Goal: Task Accomplishment & Management: Use online tool/utility

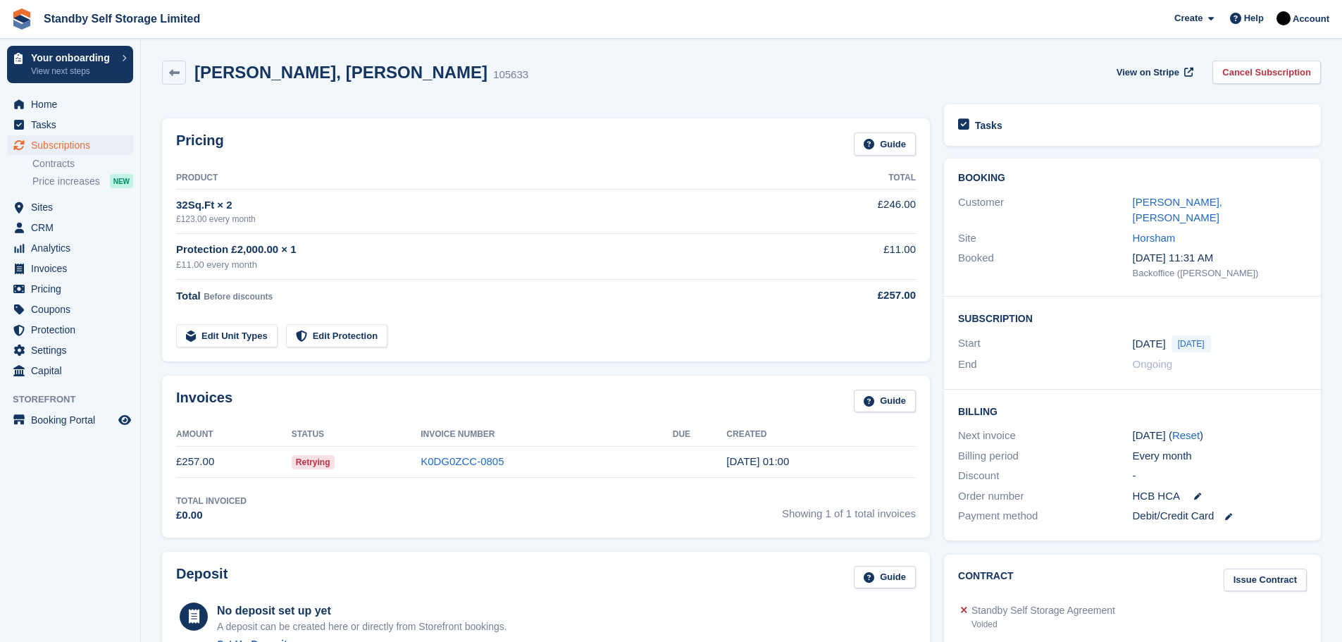
click at [464, 454] on td "K0DG0ZCC-0805" at bounding box center [547, 462] width 252 height 32
click at [464, 463] on link "K0DG0ZCC-0805" at bounding box center [462, 461] width 83 height 12
click at [460, 459] on link "K0DG0ZCC-0805" at bounding box center [462, 461] width 83 height 12
click at [459, 463] on link "K0DG0ZCC-0805" at bounding box center [462, 461] width 83 height 12
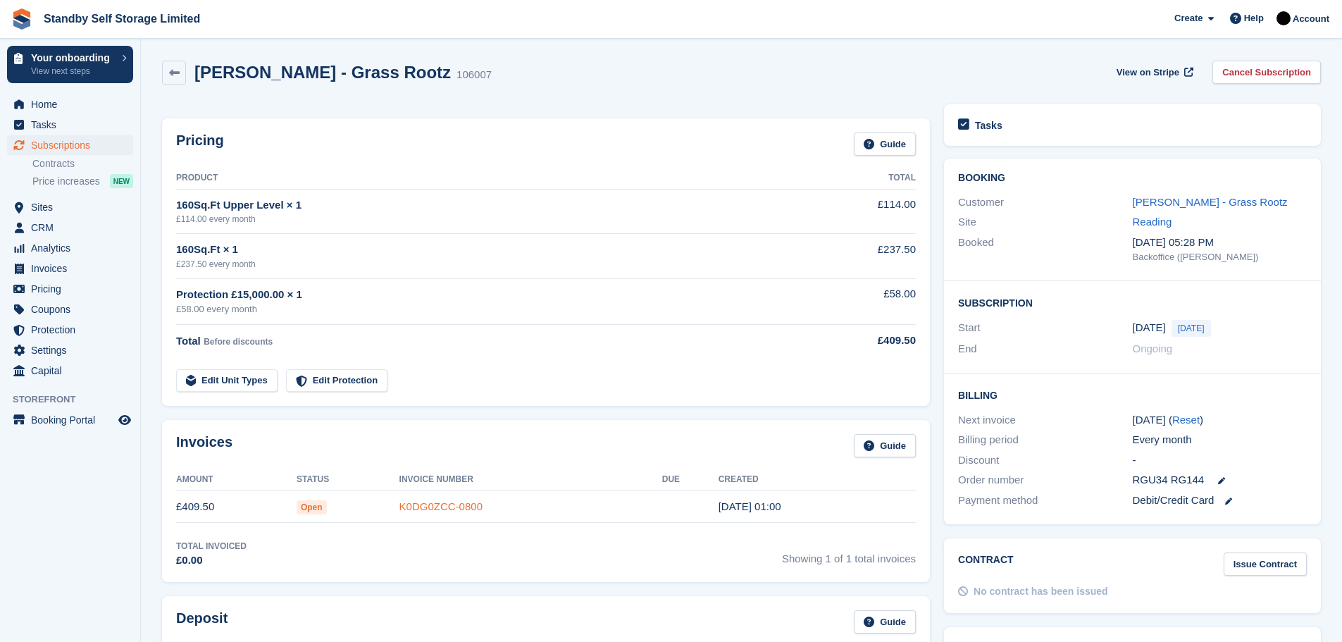
click at [429, 504] on link "K0DG0ZCC-0800" at bounding box center [440, 506] width 83 height 12
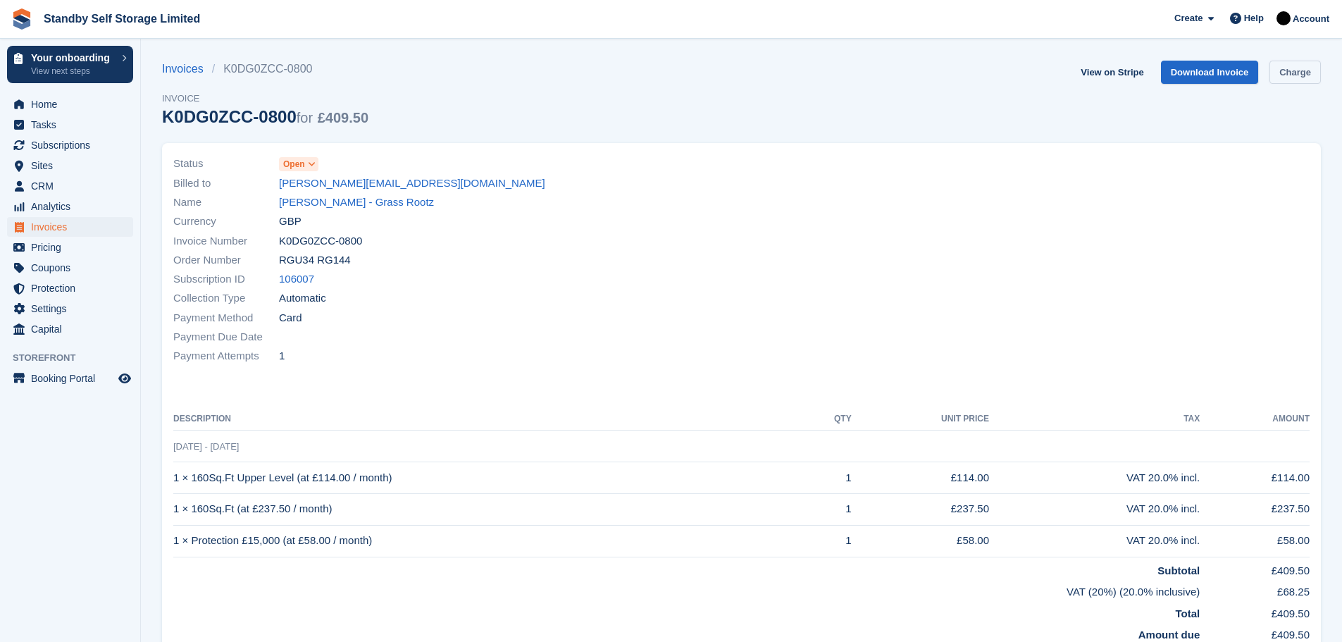
click at [1290, 70] on link "Charge" at bounding box center [1294, 72] width 51 height 23
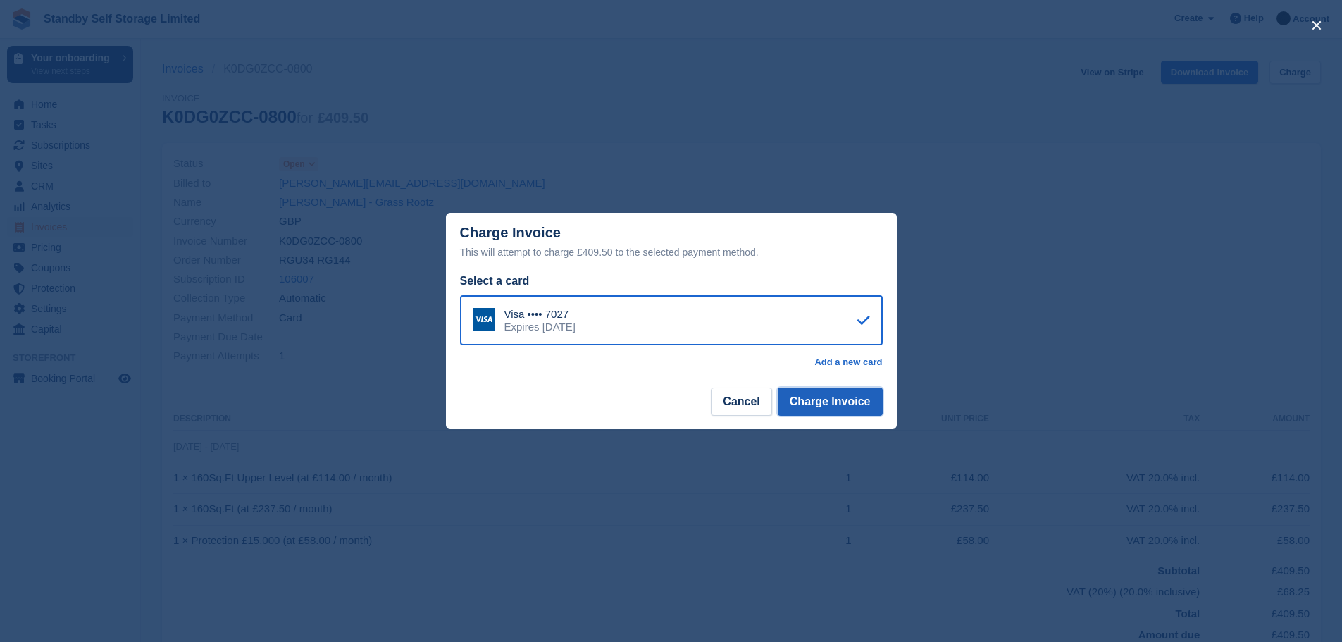
click at [833, 402] on button "Charge Invoice" at bounding box center [830, 401] width 105 height 28
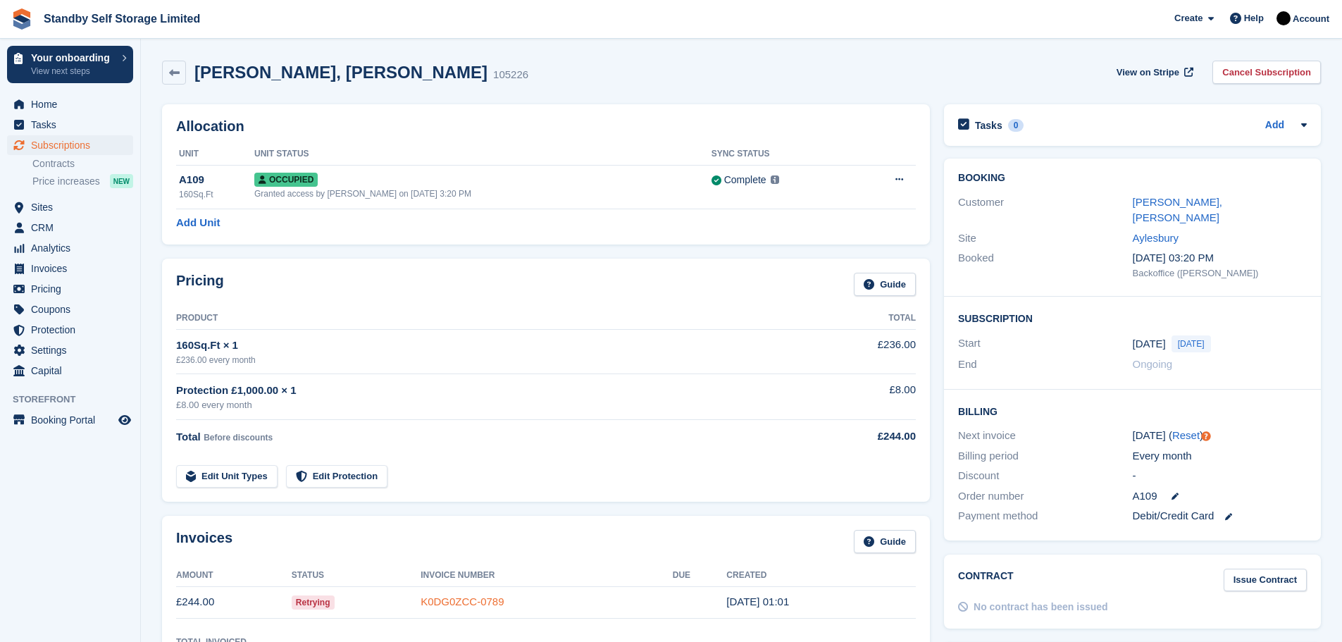
click at [488, 595] on link "K0DG0ZCC-0789" at bounding box center [462, 601] width 83 height 12
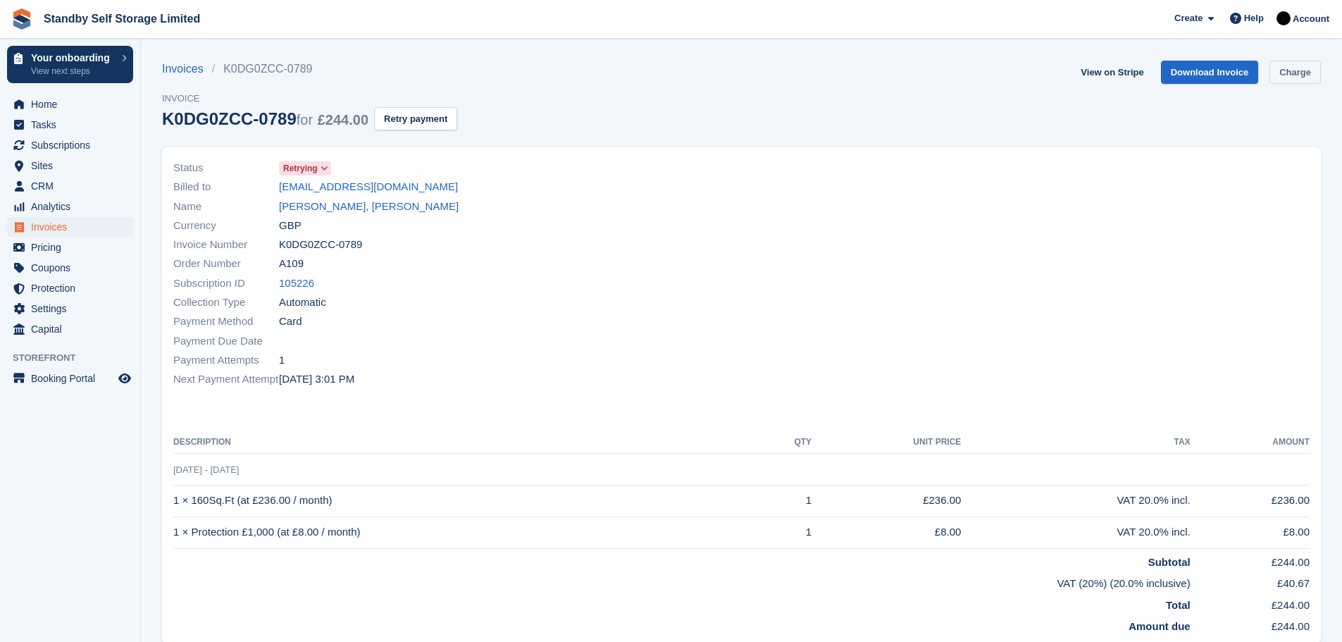
click at [1291, 71] on link "Charge" at bounding box center [1294, 72] width 51 height 23
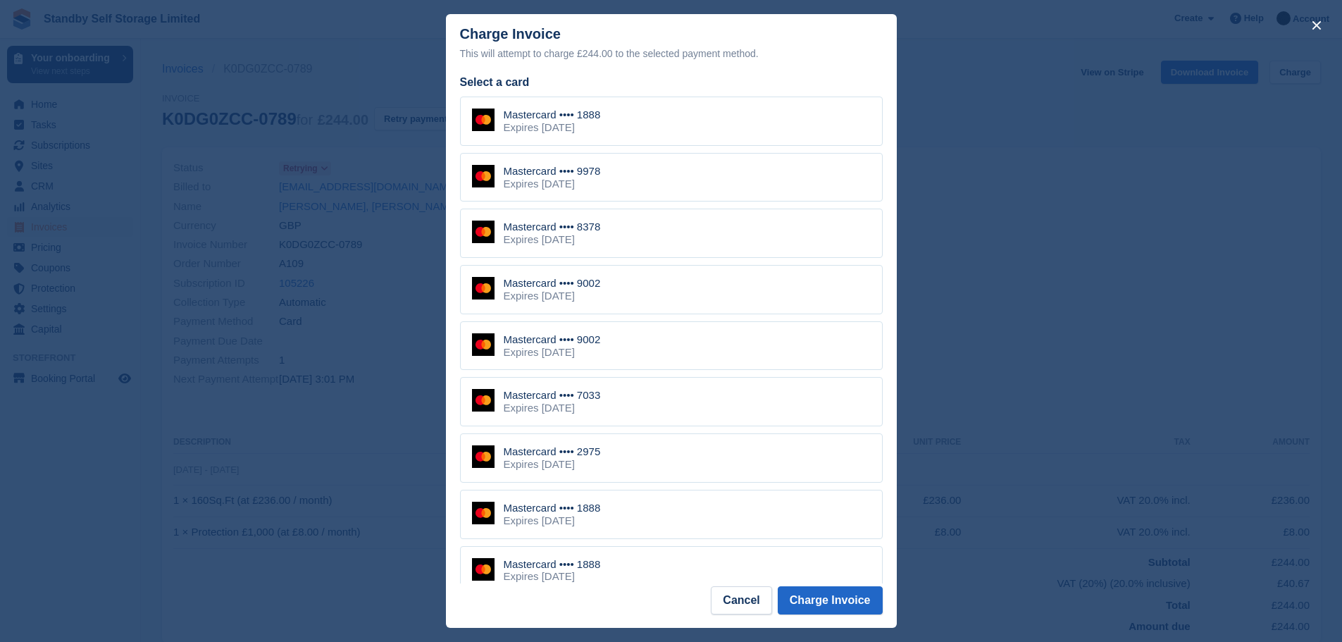
click at [584, 121] on div "Mastercard •••• 1888" at bounding box center [552, 114] width 97 height 13
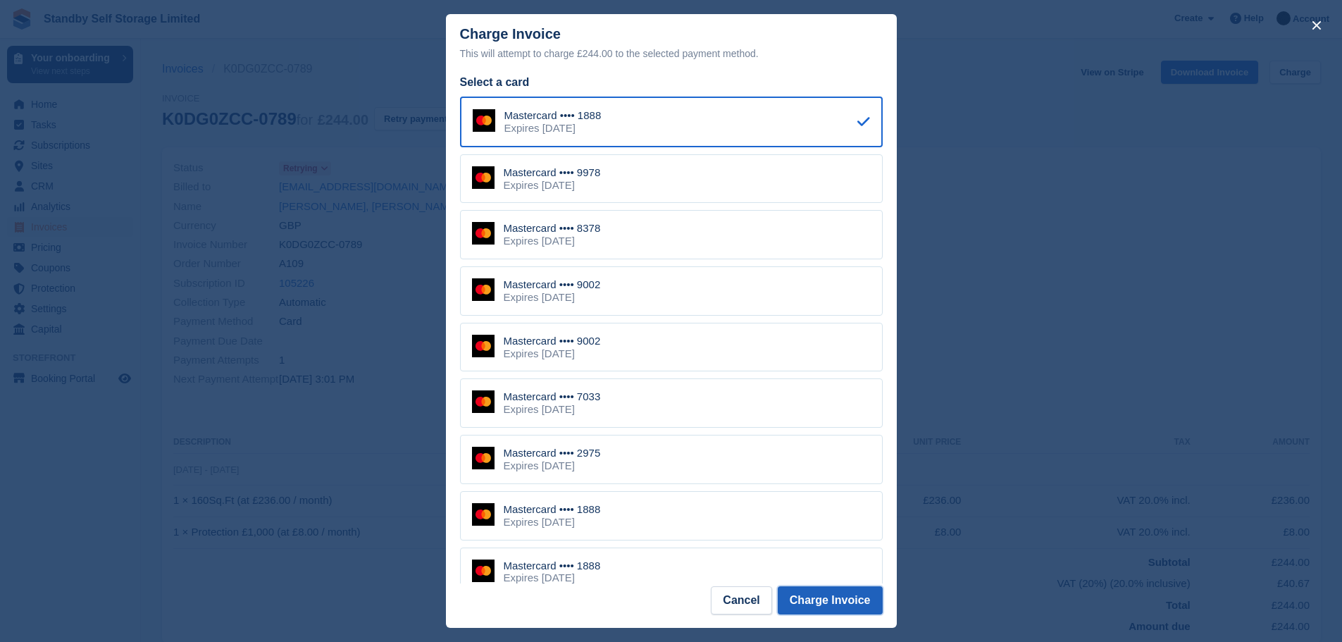
click at [812, 603] on button "Charge Invoice" at bounding box center [830, 600] width 105 height 28
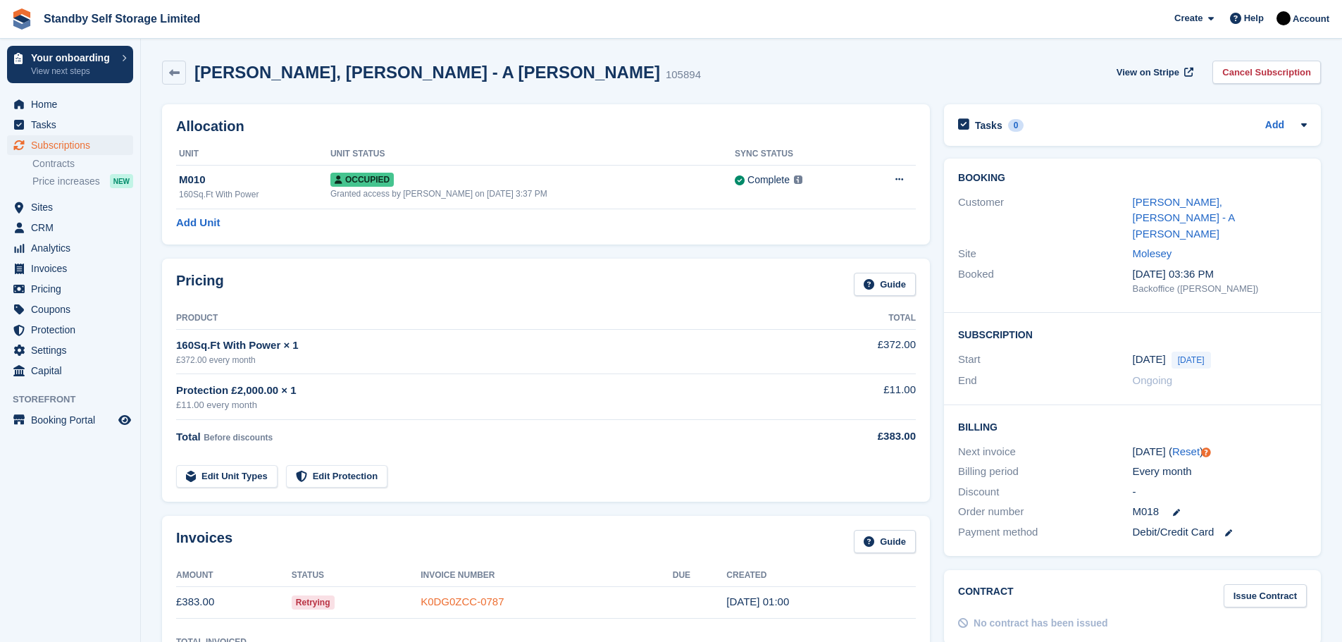
click at [460, 599] on link "K0DG0ZCC-0787" at bounding box center [462, 601] width 83 height 12
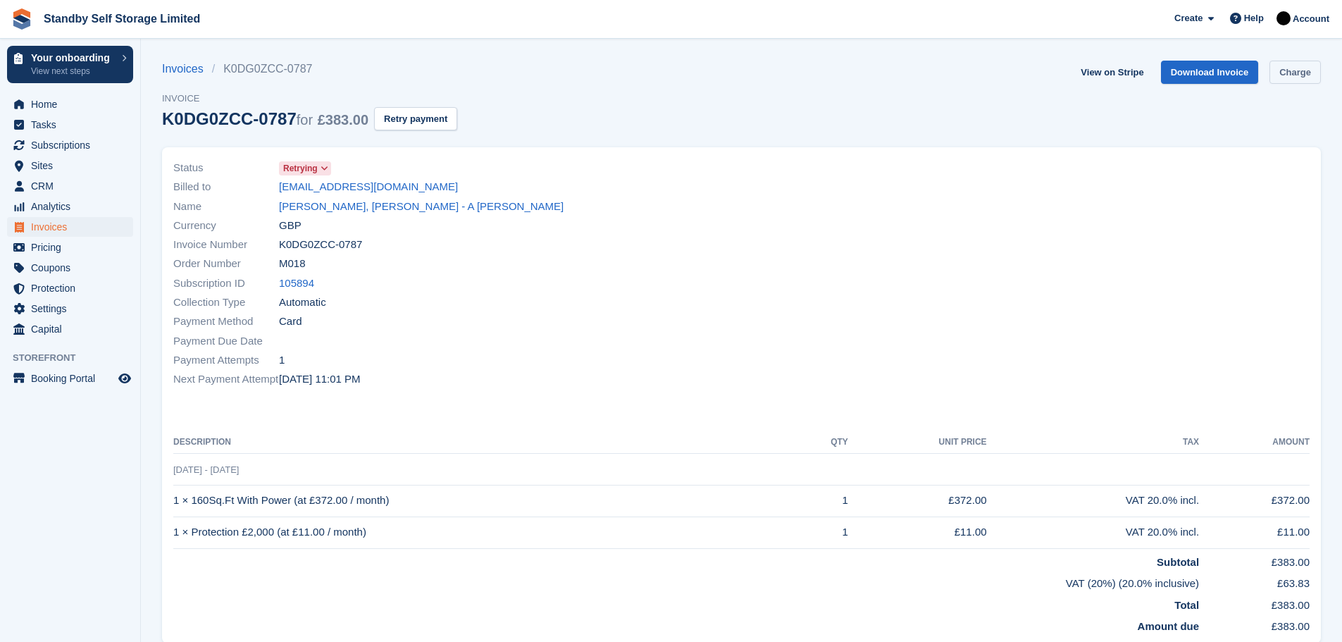
click at [1290, 71] on link "Charge" at bounding box center [1294, 72] width 51 height 23
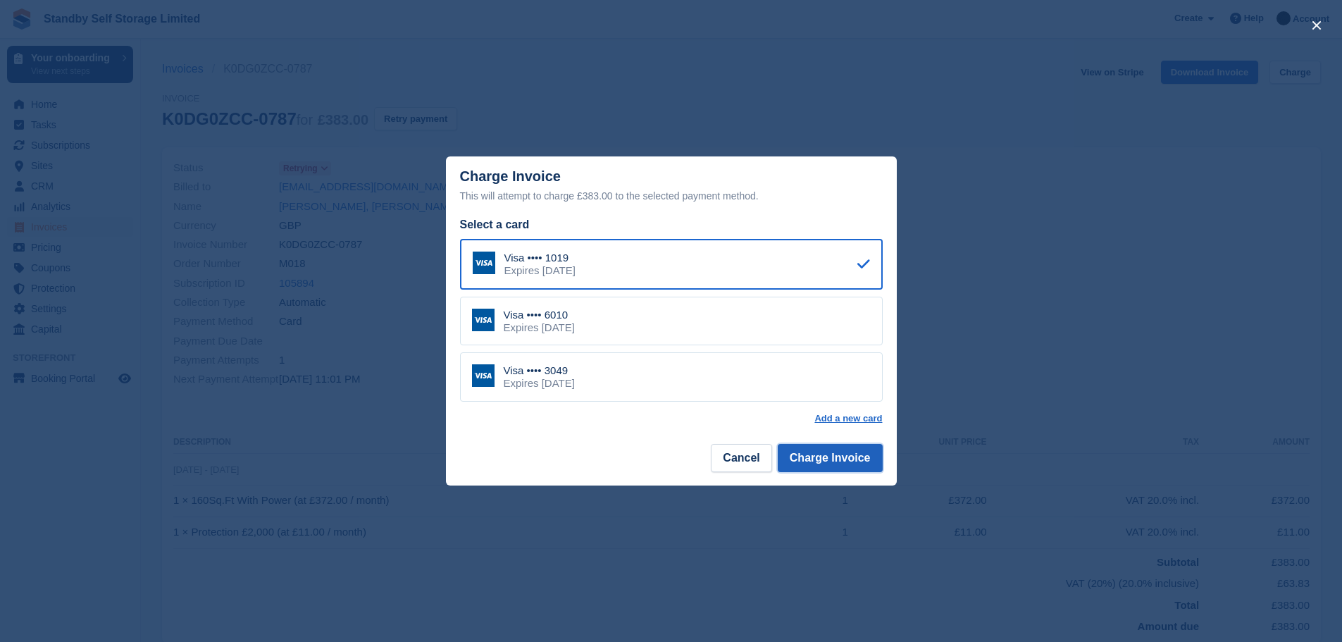
click at [836, 458] on button "Charge Invoice" at bounding box center [830, 458] width 105 height 28
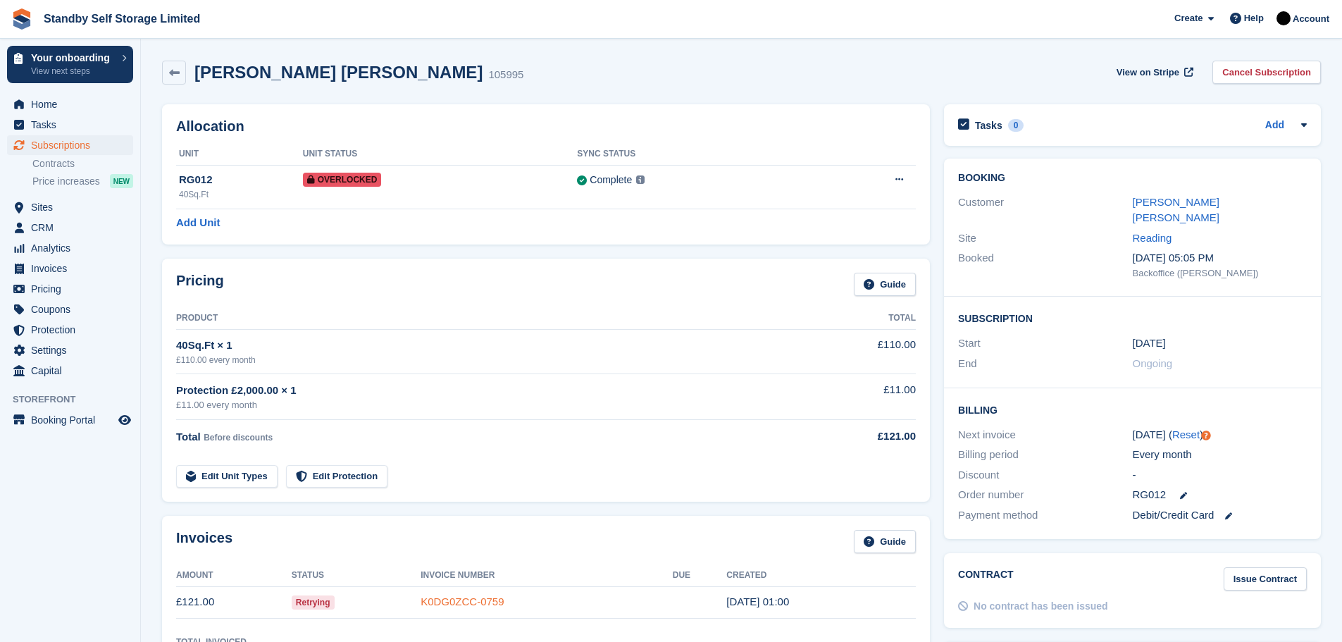
click at [461, 600] on link "K0DG0ZCC-0759" at bounding box center [462, 601] width 83 height 12
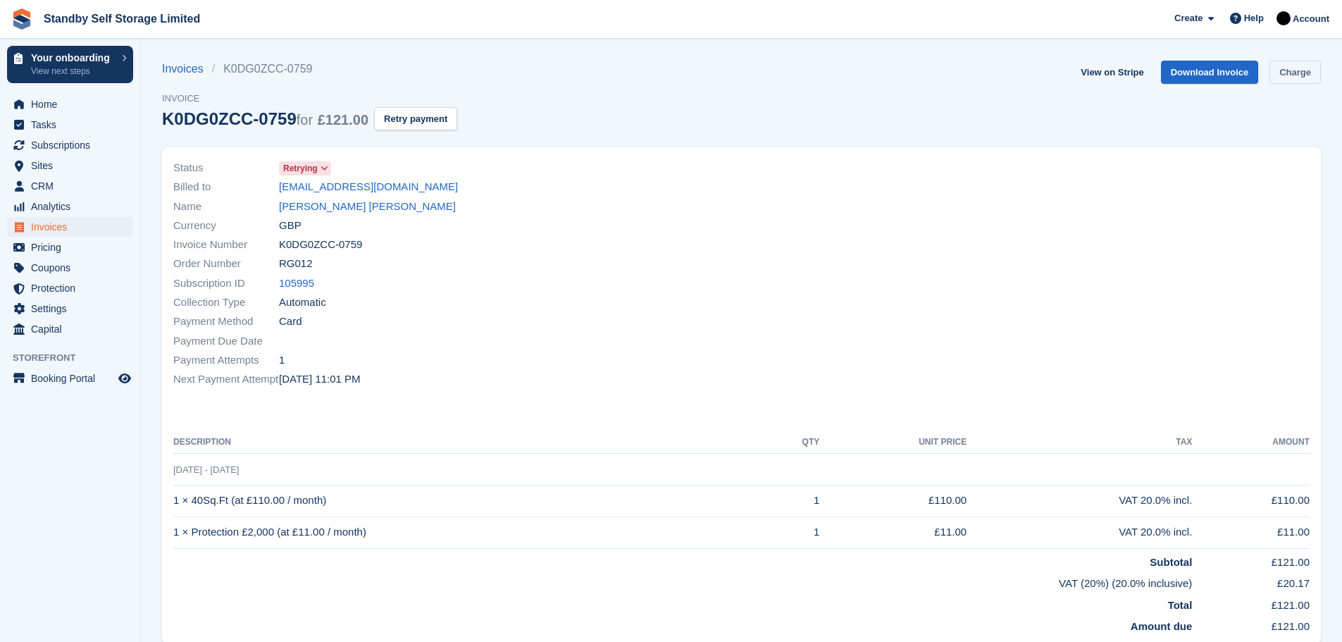
click at [1291, 69] on link "Charge" at bounding box center [1294, 72] width 51 height 23
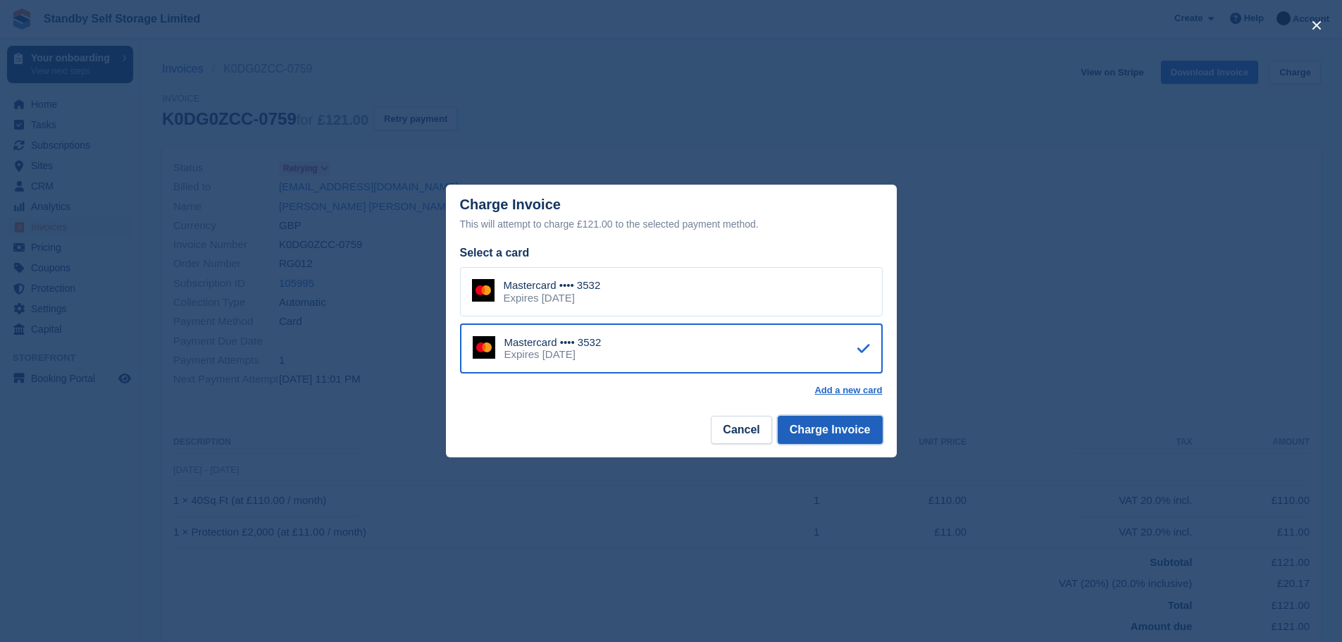
click at [805, 425] on button "Charge Invoice" at bounding box center [830, 430] width 105 height 28
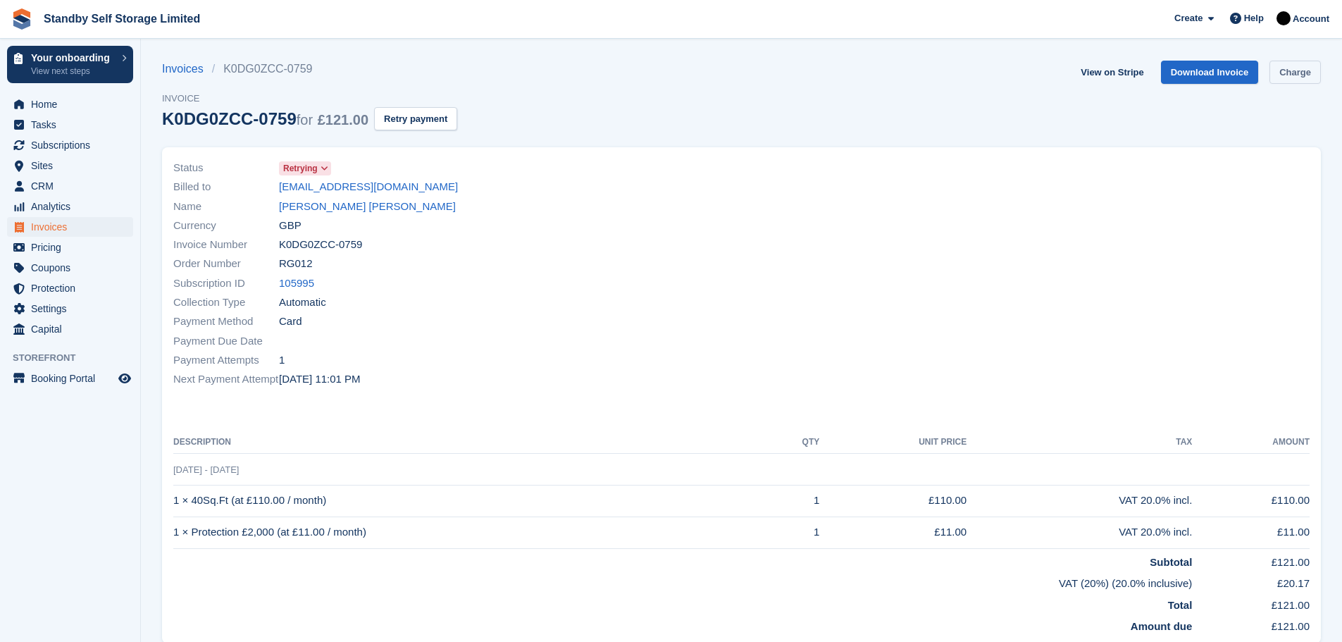
click at [1292, 72] on link "Charge" at bounding box center [1294, 72] width 51 height 23
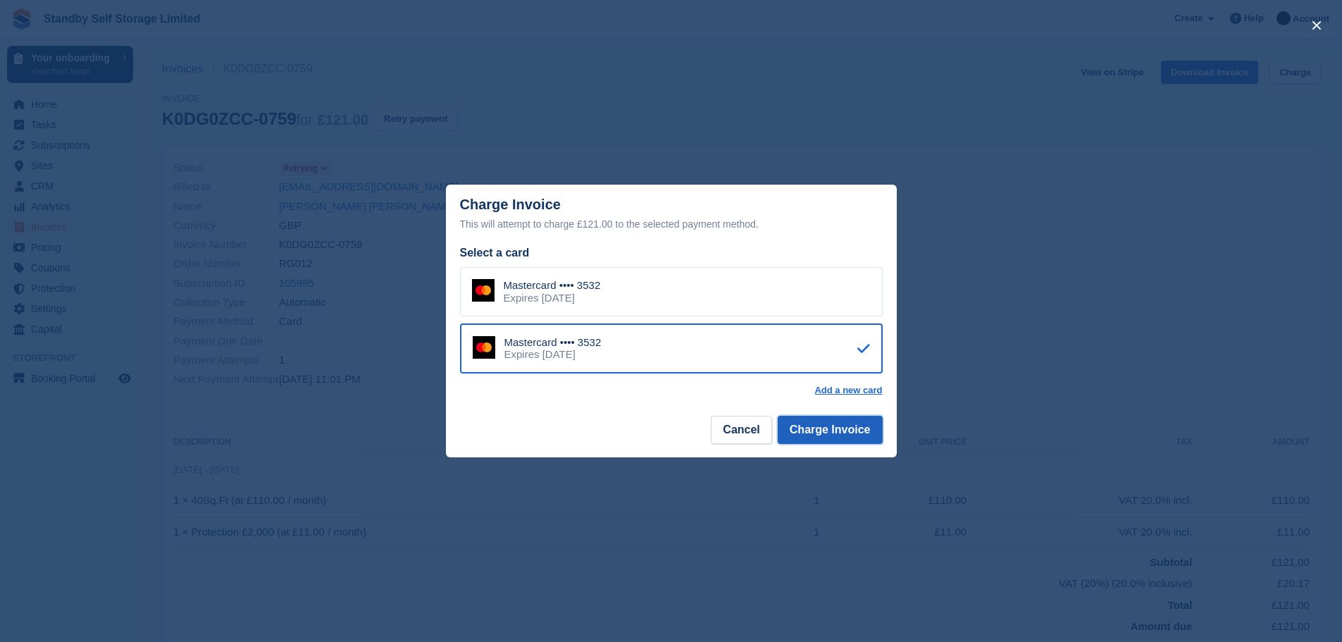
click at [828, 429] on button "Charge Invoice" at bounding box center [830, 430] width 105 height 28
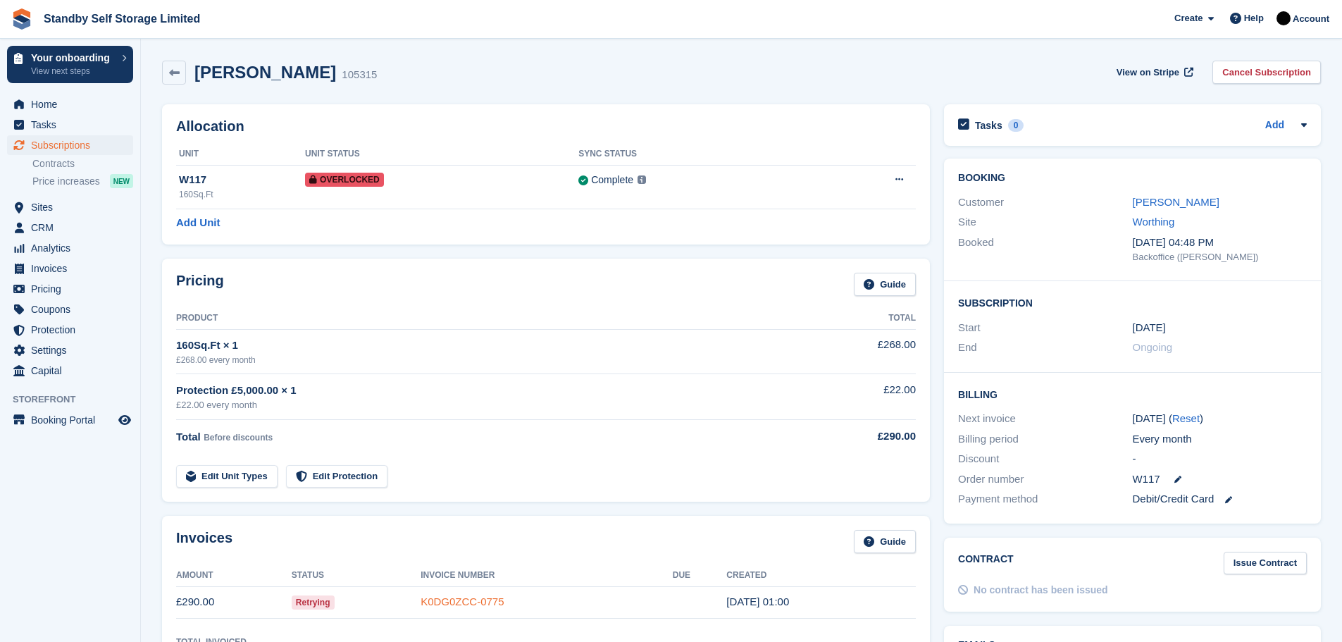
click at [445, 596] on link "K0DG0ZCC-0775" at bounding box center [462, 601] width 83 height 12
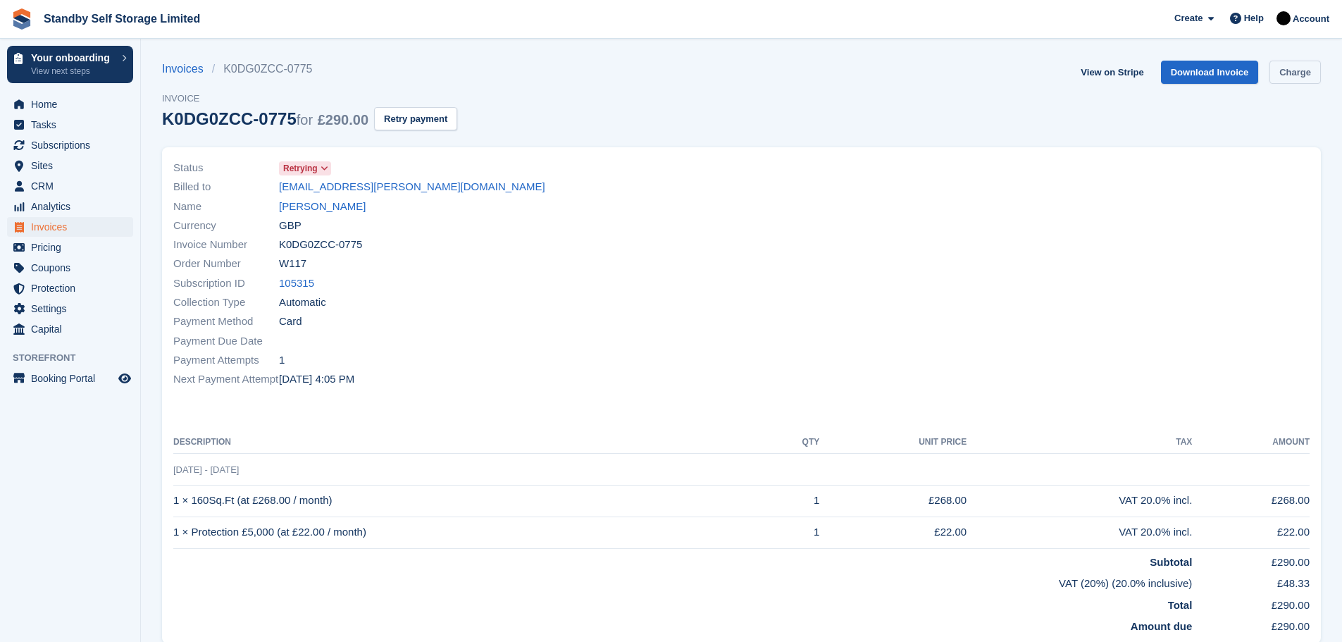
click at [1293, 77] on link "Charge" at bounding box center [1294, 72] width 51 height 23
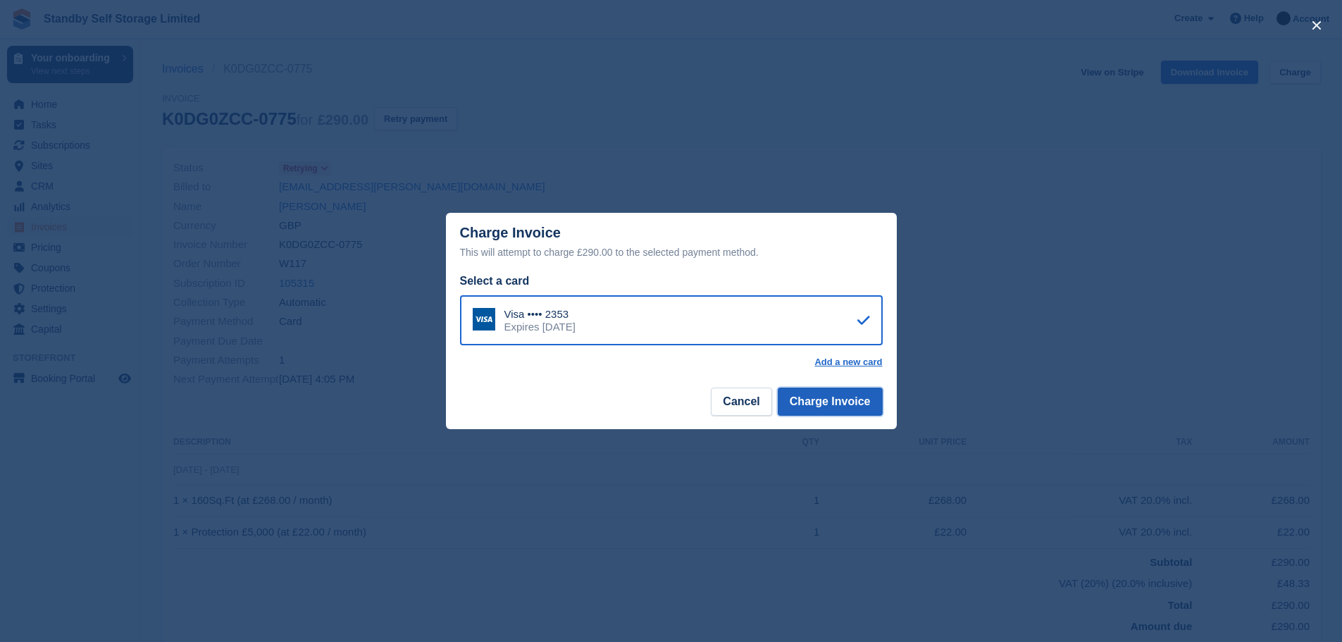
click at [829, 411] on button "Charge Invoice" at bounding box center [830, 401] width 105 height 28
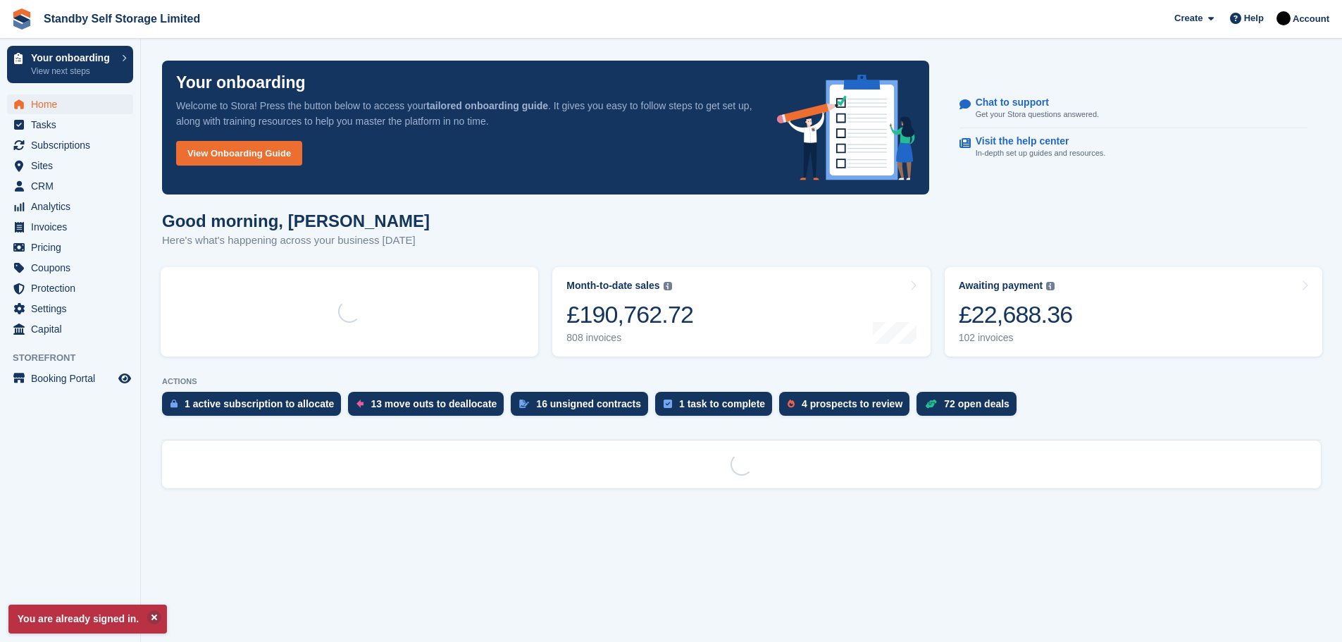
click at [440, 509] on section "You are already signed in. Your onboarding Welcome to Stora! Press the button b…" at bounding box center [741, 321] width 1201 height 642
